Goal: Task Accomplishment & Management: Complete application form

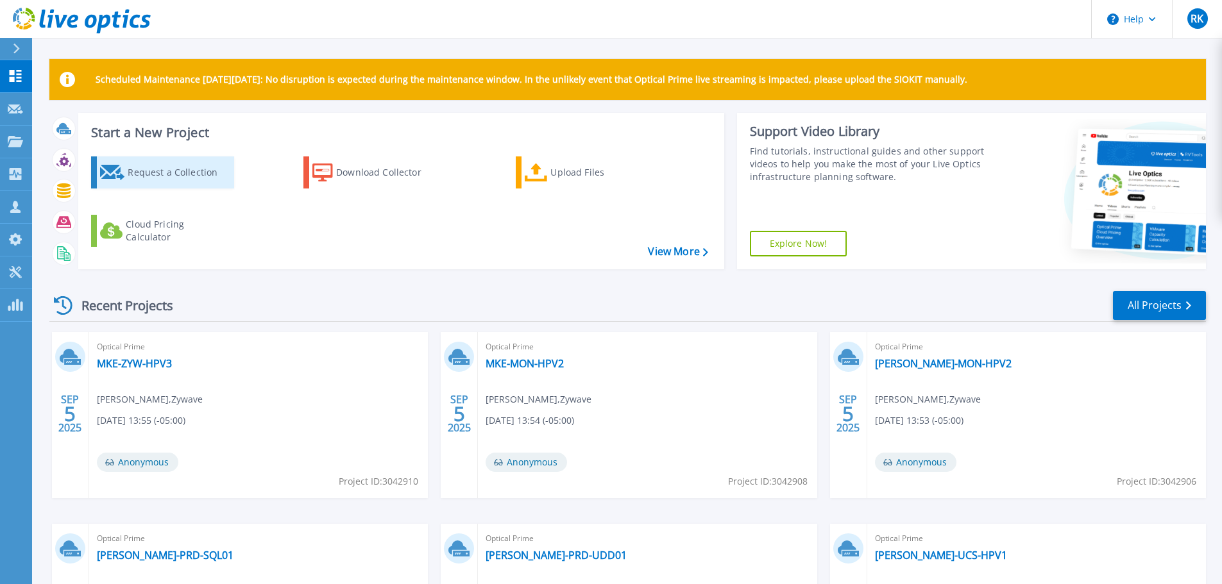
click at [153, 171] on div "Request a Collection" at bounding box center [179, 173] width 103 height 26
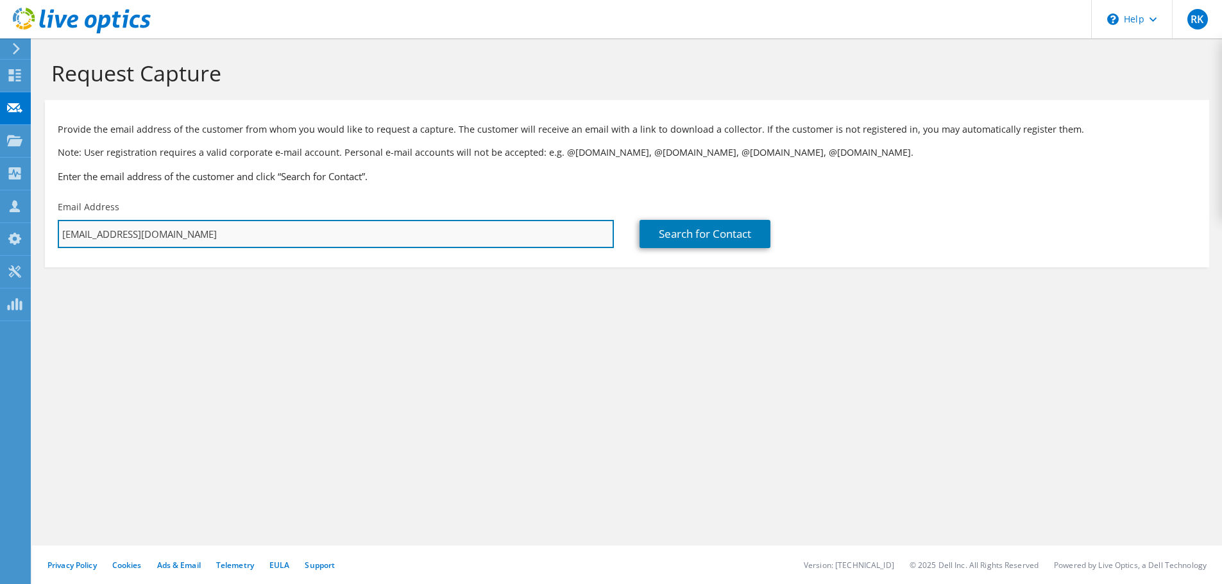
click at [298, 242] on input "[EMAIL_ADDRESS][DOMAIN_NAME]" at bounding box center [336, 234] width 556 height 28
paste input "[PERSON_NAME] <[EMAIL_ADDRESS][PERSON_NAME][DOMAIN_NAME]>"
drag, startPoint x: 176, startPoint y: 235, endPoint x: 32, endPoint y: 234, distance: 144.3
click at [40, 234] on section "Request Capture Provide the email address of the customer from whom you would l…" at bounding box center [627, 184] width 1190 height 293
type input "[EMAIL_ADDRESS][PERSON_NAME][DOMAIN_NAME]"
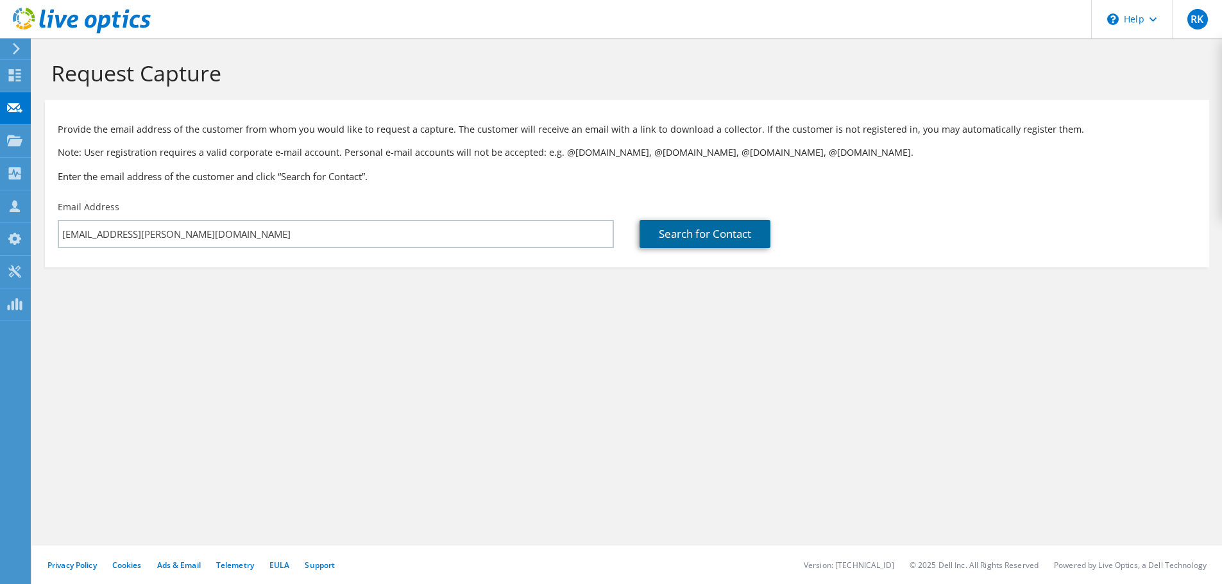
click at [729, 242] on link "Search for Contact" at bounding box center [704, 234] width 131 height 28
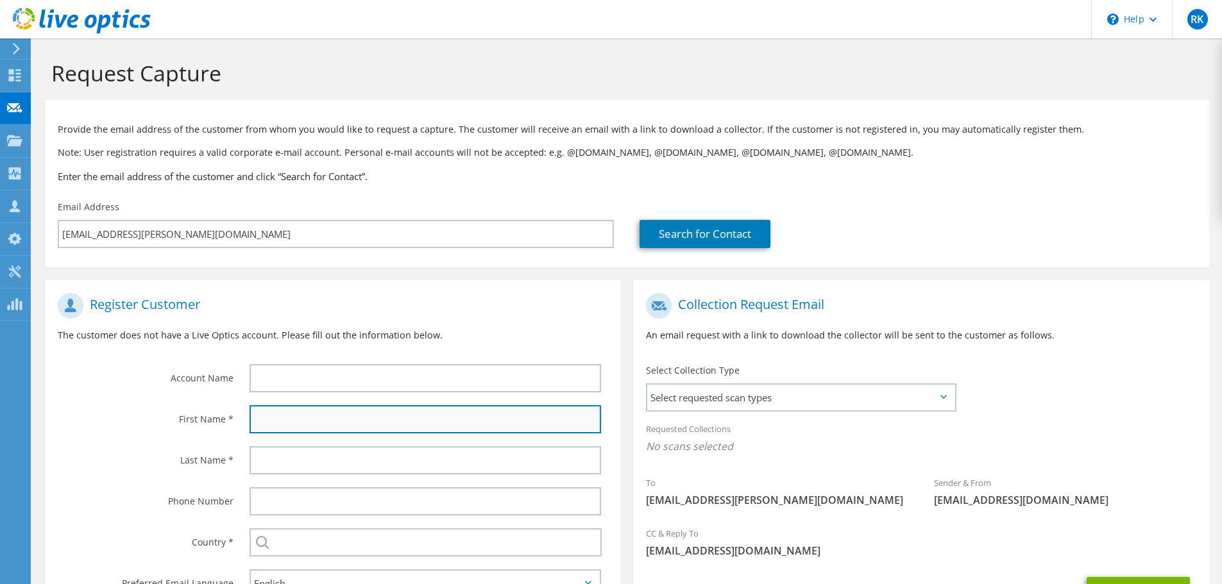
click at [285, 421] on input "text" at bounding box center [424, 419] width 351 height 28
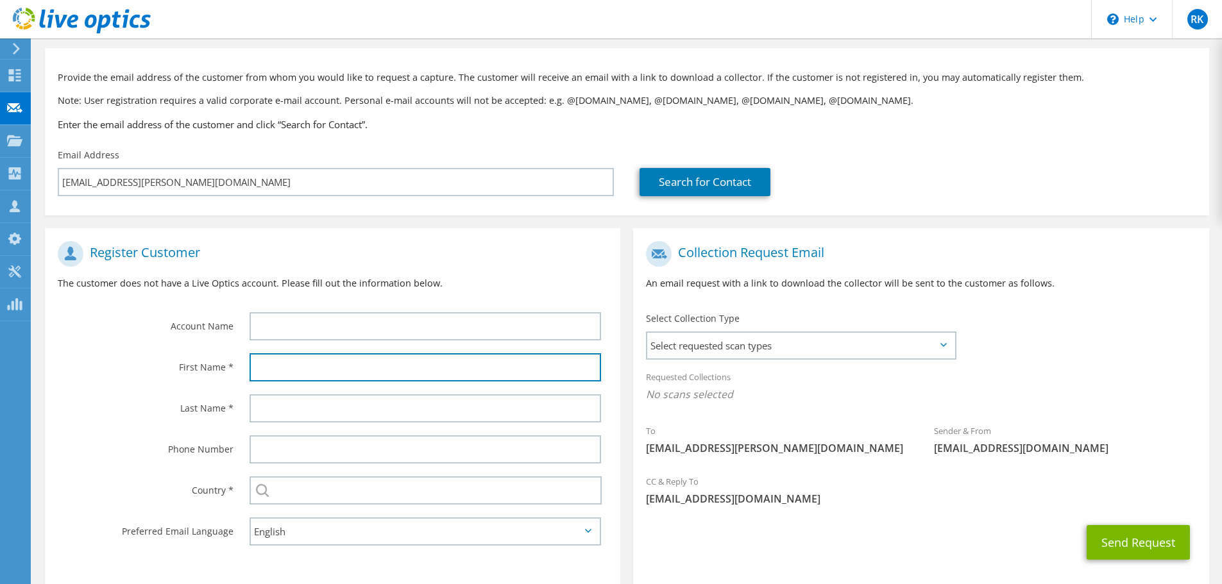
scroll to position [117, 0]
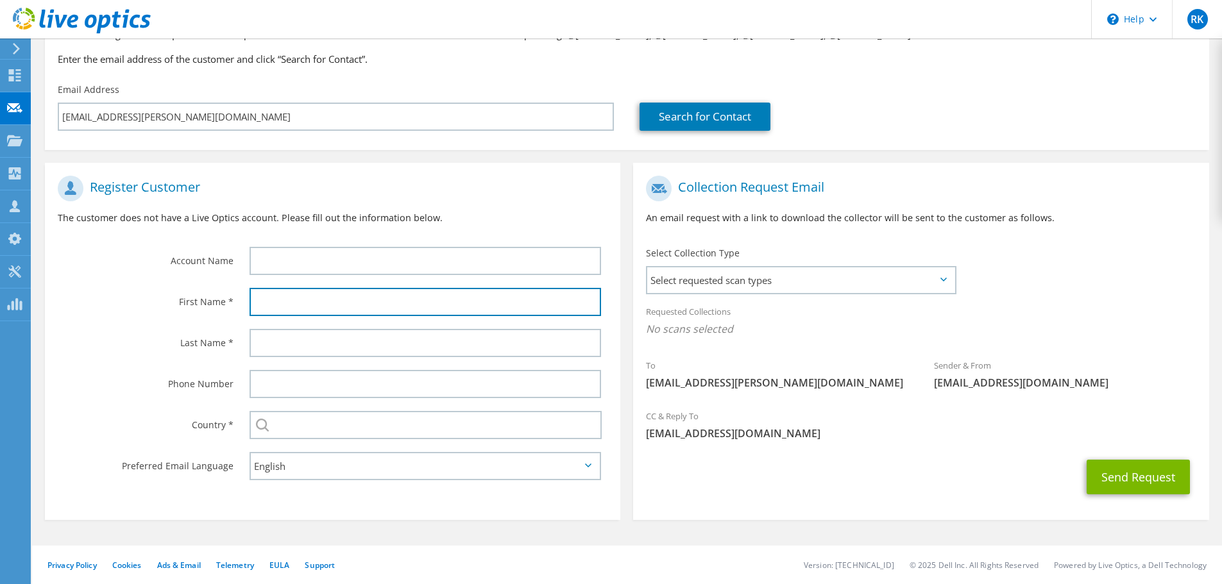
paste input "[PERSON_NAME] <[EMAIL_ADDRESS][PERSON_NAME][DOMAIN_NAME]>"
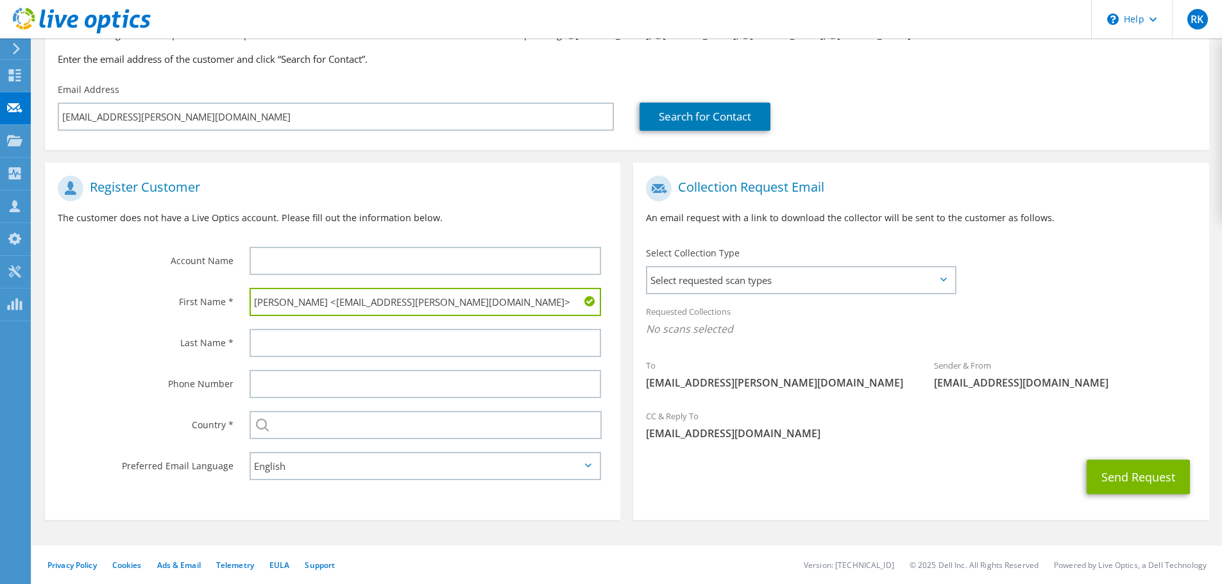
type input "[PERSON_NAME] <[EMAIL_ADDRESS][PERSON_NAME][DOMAIN_NAME]>"
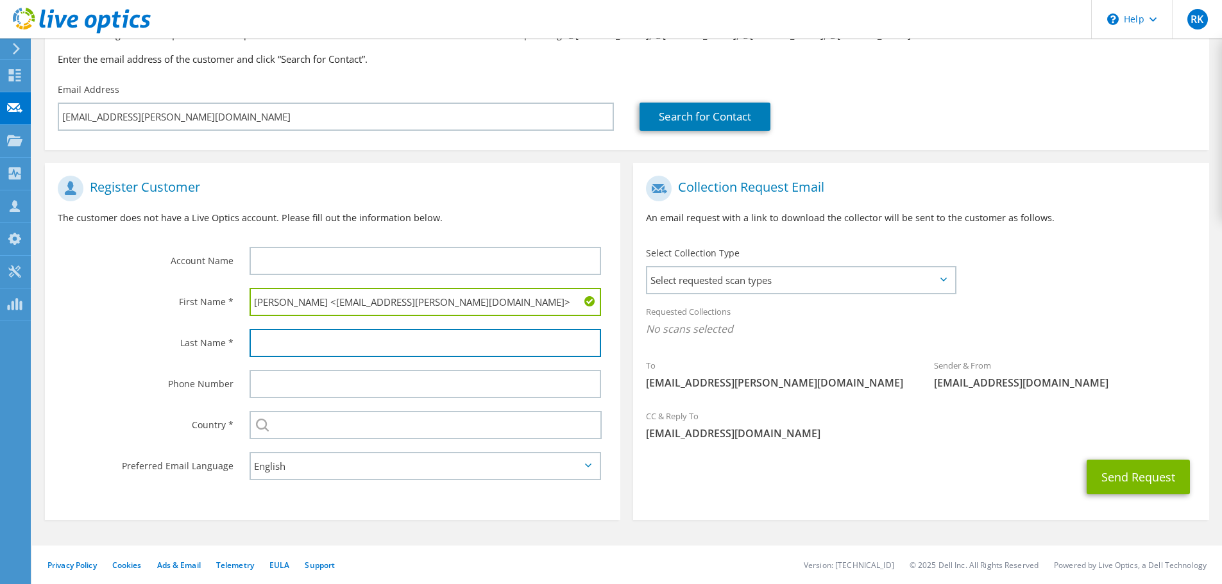
paste input "[PERSON_NAME] <[EMAIL_ADDRESS][PERSON_NAME][DOMAIN_NAME]>"
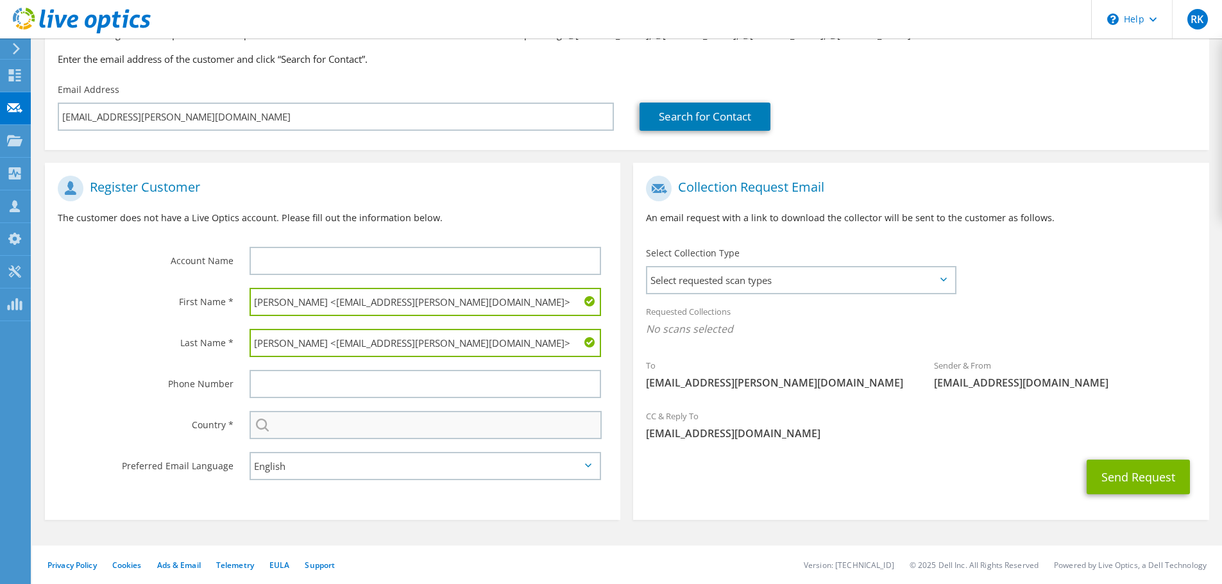
type input "[PERSON_NAME] <[EMAIL_ADDRESS][PERSON_NAME][DOMAIN_NAME]>"
click at [283, 421] on input "text" at bounding box center [425, 425] width 352 height 28
type input "[GEOGRAPHIC_DATA]"
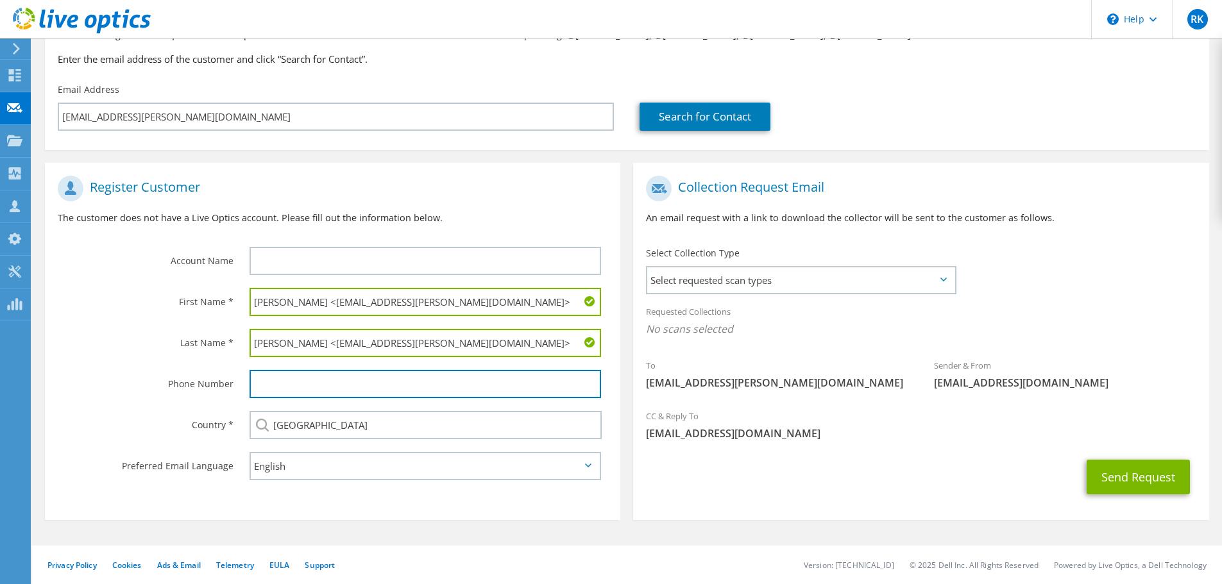
type input "2249350743"
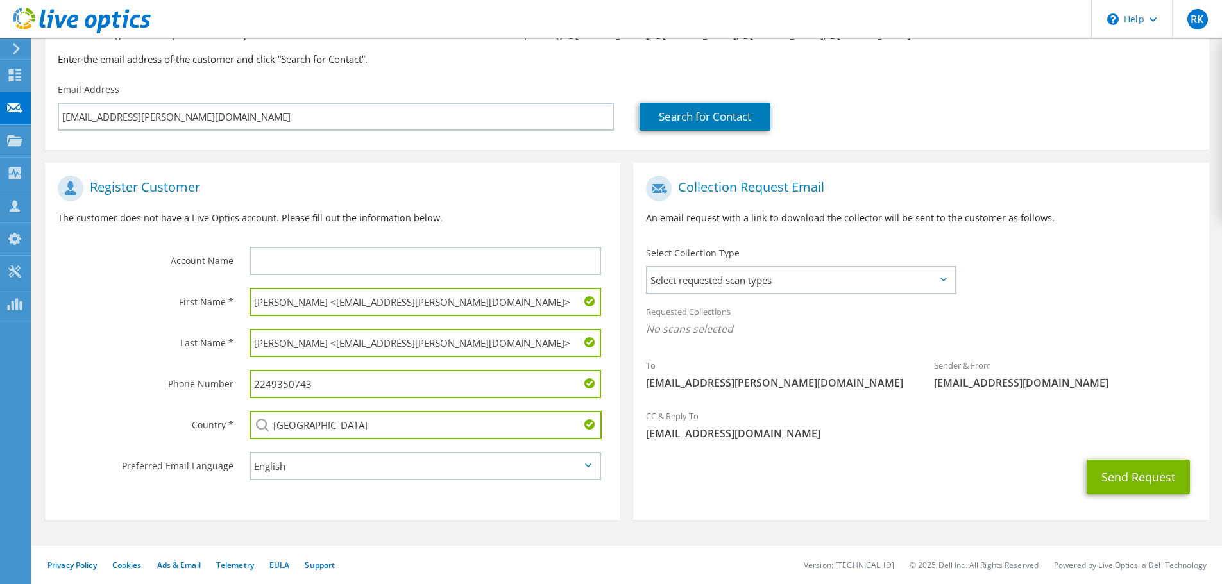
click at [321, 391] on input "2249350743" at bounding box center [424, 384] width 351 height 28
drag, startPoint x: 310, startPoint y: 343, endPoint x: 239, endPoint y: 338, distance: 71.4
click at [239, 338] on div "[PERSON_NAME] <[EMAIL_ADDRESS][PERSON_NAME][DOMAIN_NAME]>" at bounding box center [429, 343] width 384 height 41
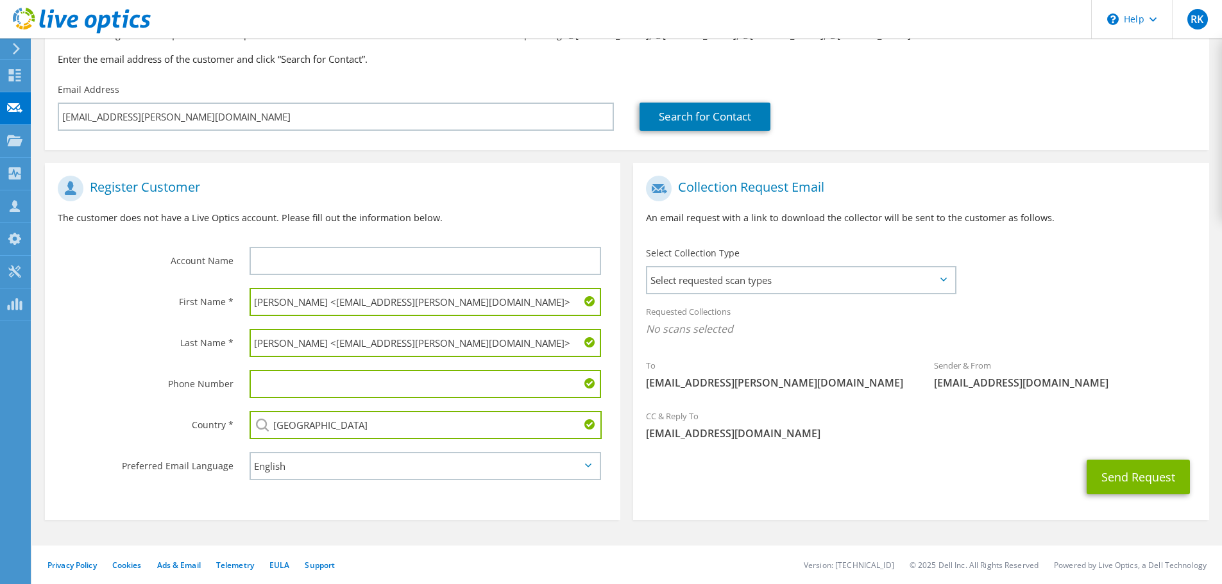
drag, startPoint x: 310, startPoint y: 344, endPoint x: 270, endPoint y: 292, distance: 65.4
click at [475, 353] on input "[PERSON_NAME] <[EMAIL_ADDRESS][PERSON_NAME][DOMAIN_NAME]>" at bounding box center [424, 343] width 351 height 28
type input "[PERSON_NAME]"
drag, startPoint x: 305, startPoint y: 301, endPoint x: 539, endPoint y: 307, distance: 233.5
click at [551, 307] on input "[PERSON_NAME] <[EMAIL_ADDRESS][PERSON_NAME][DOMAIN_NAME]>" at bounding box center [424, 302] width 351 height 28
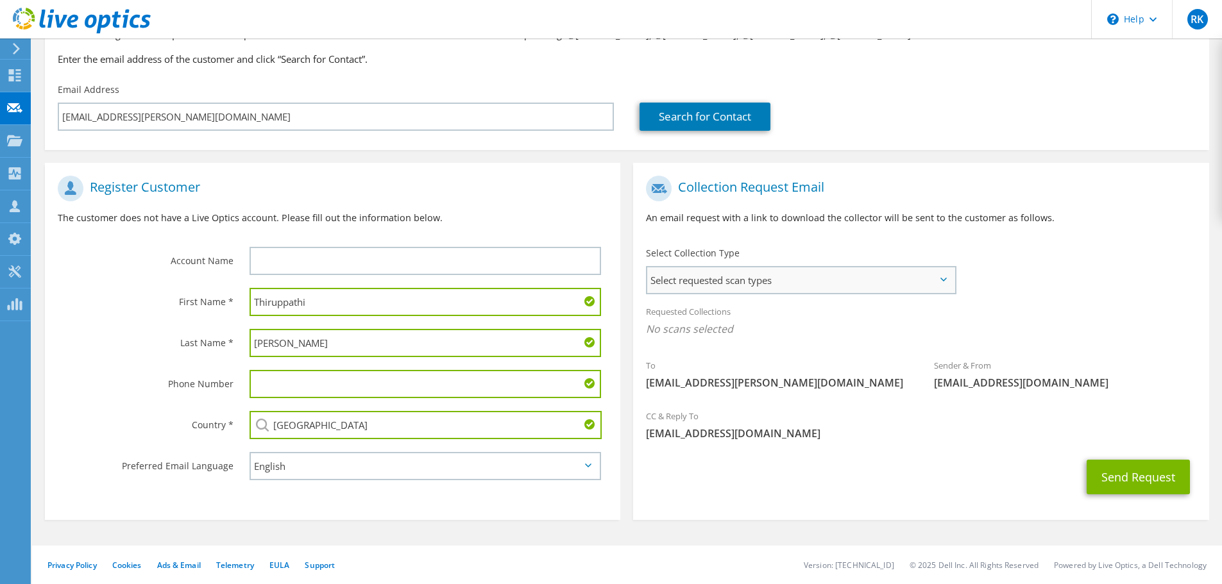
type input "Thiruppathi"
click at [739, 272] on span "Select requested scan types" at bounding box center [800, 280] width 307 height 26
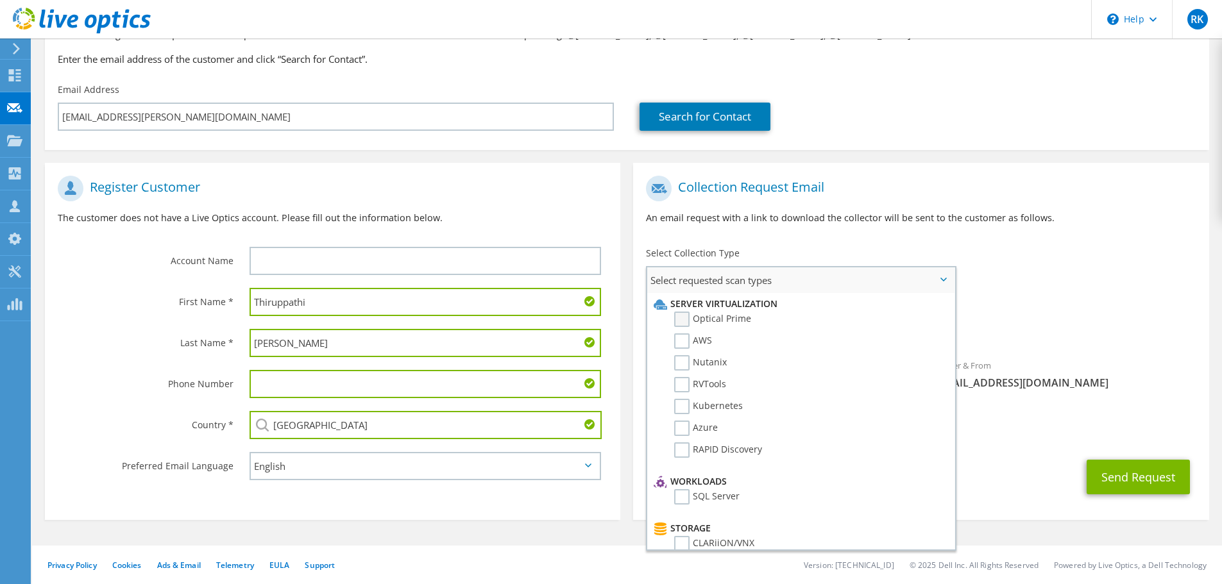
click at [732, 319] on label "Optical Prime" at bounding box center [712, 319] width 77 height 15
click at [0, 0] on input "Optical Prime" at bounding box center [0, 0] width 0 height 0
click at [1156, 491] on button "Send Request" at bounding box center [1137, 481] width 103 height 35
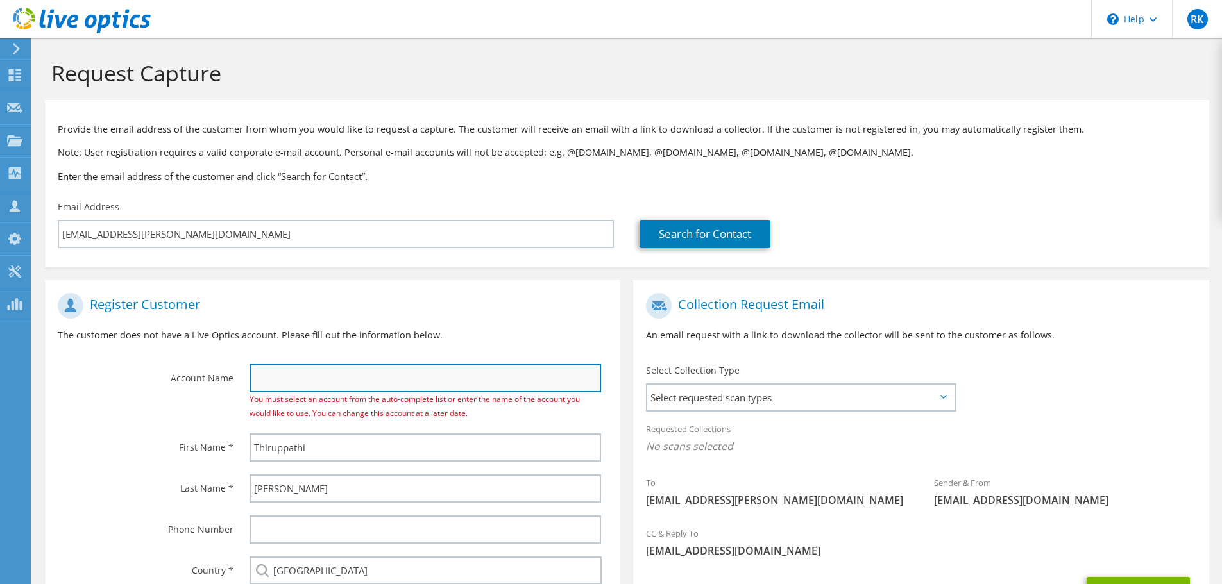
click at [281, 381] on input "text" at bounding box center [424, 378] width 351 height 28
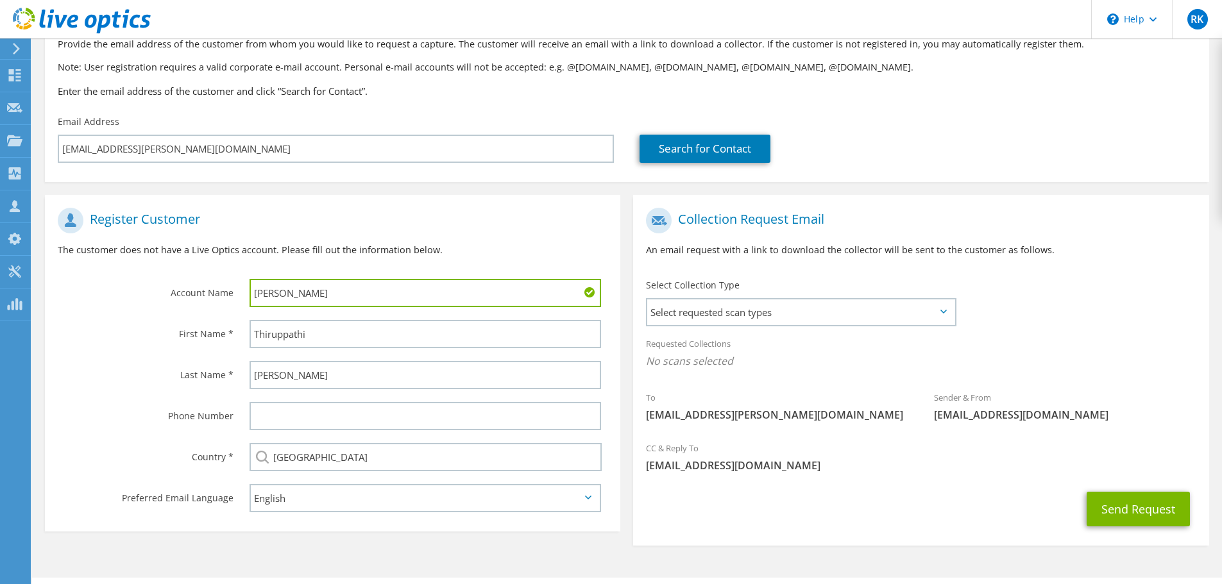
scroll to position [117, 0]
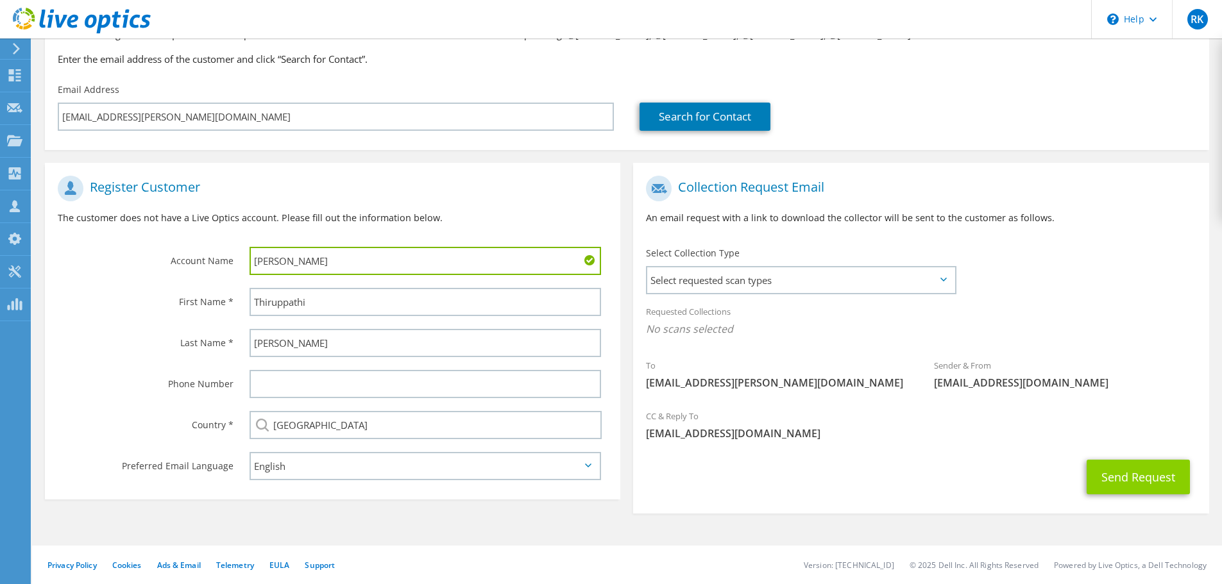
type input "[PERSON_NAME]"
click at [1117, 478] on button "Send Request" at bounding box center [1137, 477] width 103 height 35
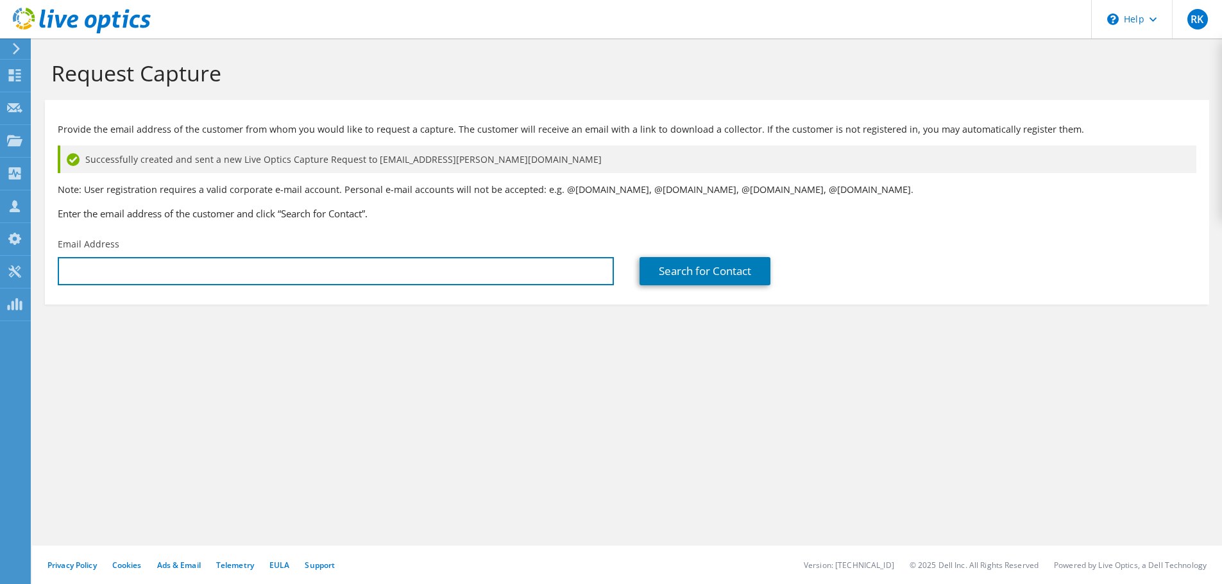
type input "[EMAIL_ADDRESS][DOMAIN_NAME]"
